Goal: Task Accomplishment & Management: Manage account settings

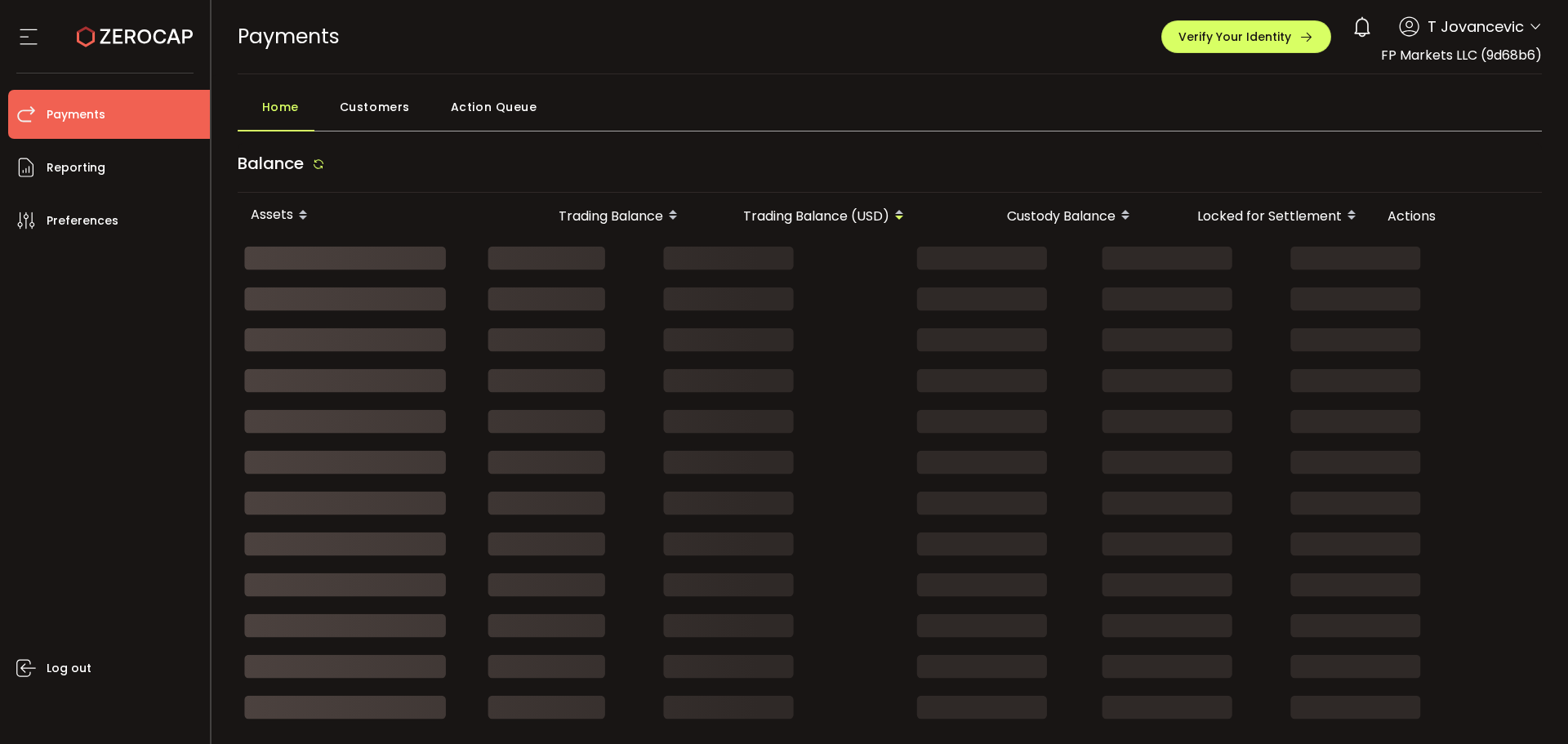
click at [508, 106] on span "Action Queue" at bounding box center [493, 107] width 86 height 33
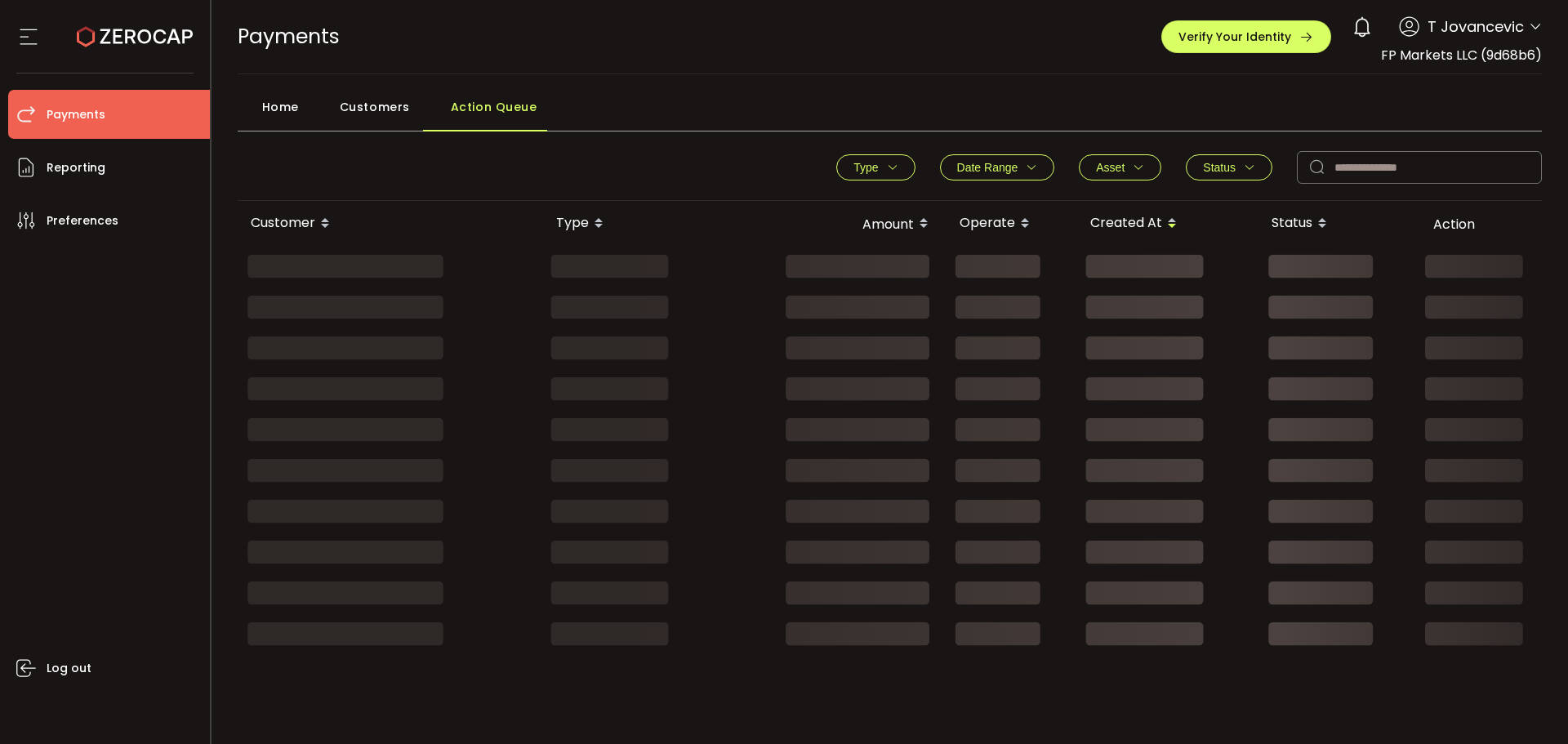
click at [445, 130] on div at bounding box center [485, 131] width 124 height 2
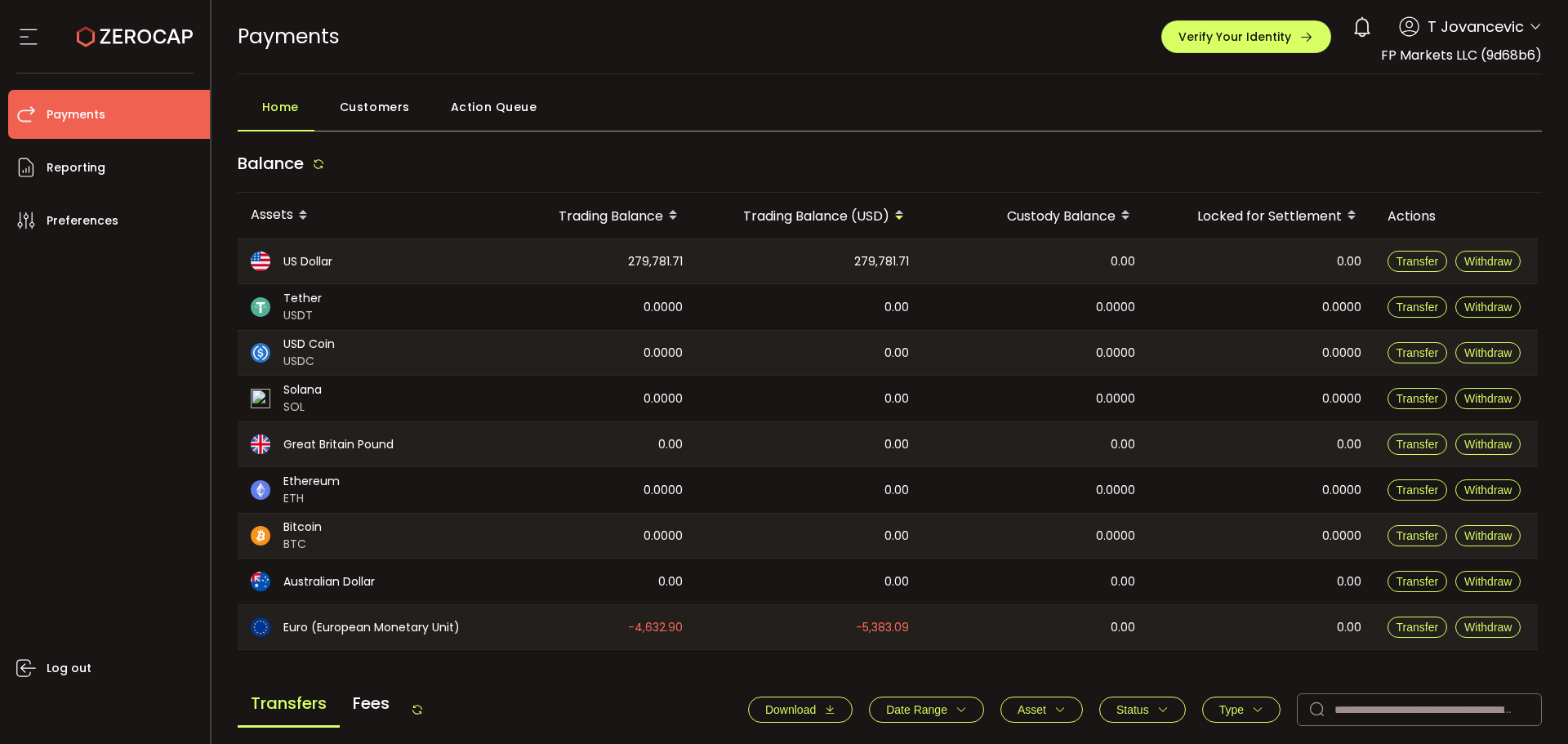
click at [492, 106] on span "Action Queue" at bounding box center [493, 107] width 86 height 33
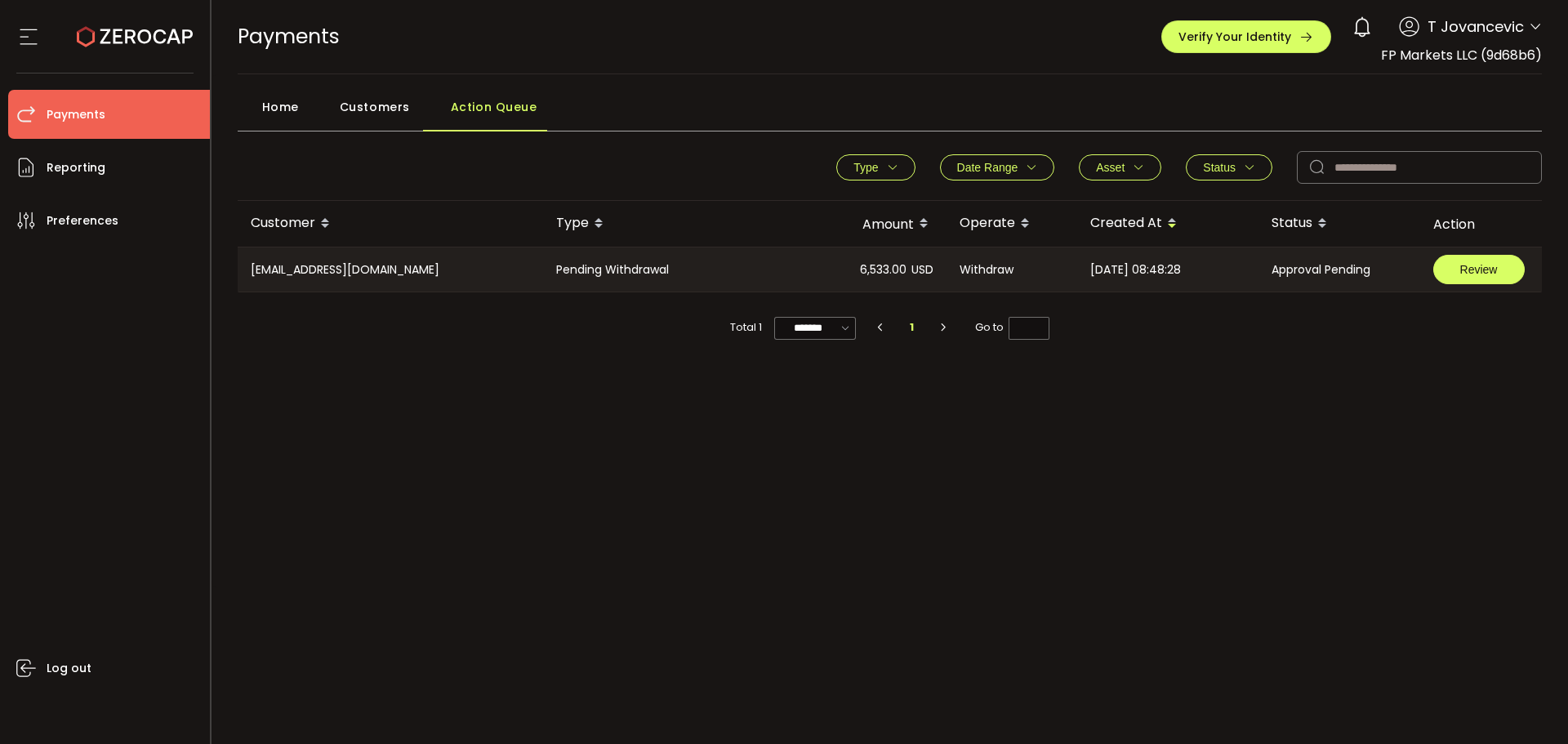
click at [1467, 276] on button "Review" at bounding box center [1478, 270] width 91 height 30
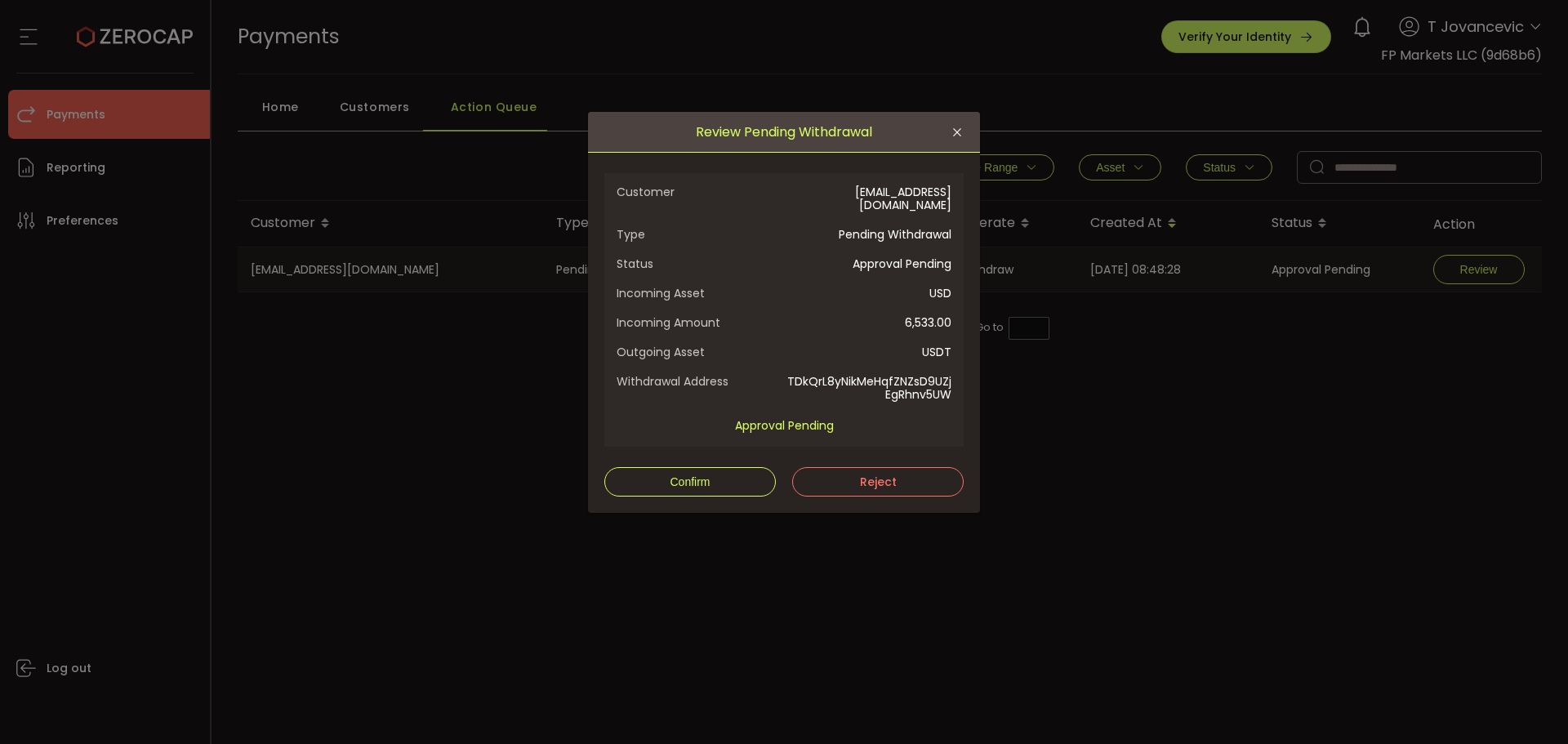
click at [770, 258] on span "Status" at bounding box center [700, 264] width 167 height 13
click at [713, 467] on button "Confirm" at bounding box center [690, 482] width 171 height 30
